Goal: Find specific page/section: Find specific page/section

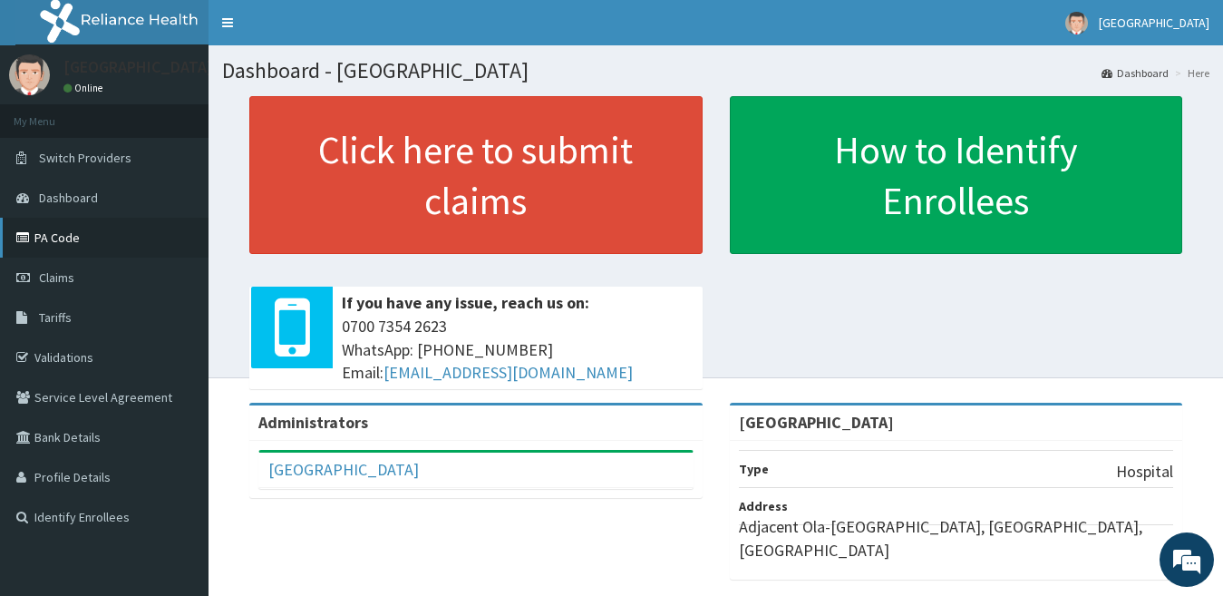
click at [56, 236] on link "PA Code" at bounding box center [104, 238] width 208 height 40
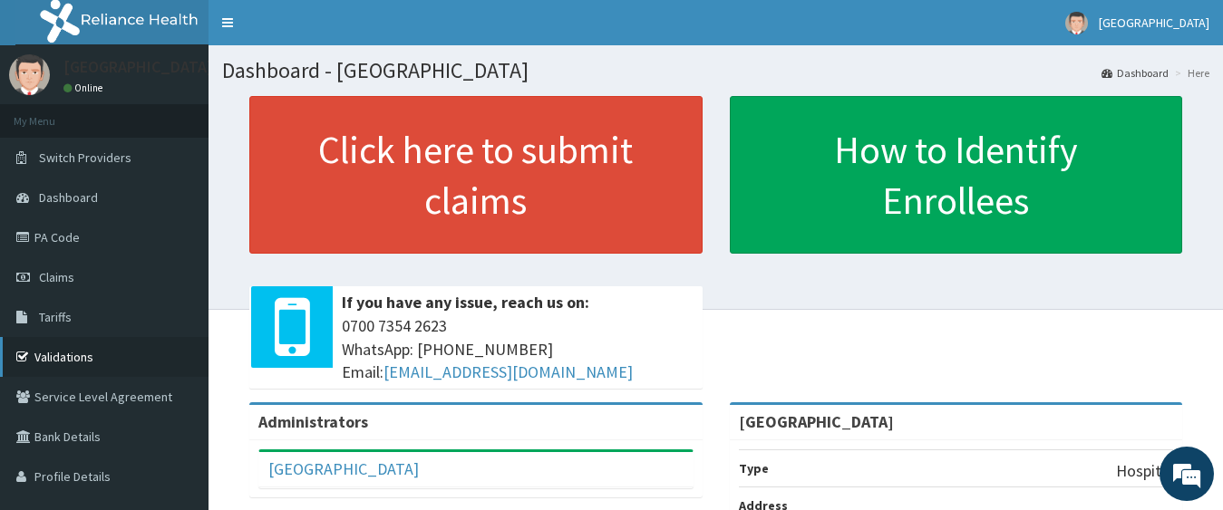
click at [68, 347] on link "Validations" at bounding box center [104, 357] width 208 height 40
